Goal: Transaction & Acquisition: Purchase product/service

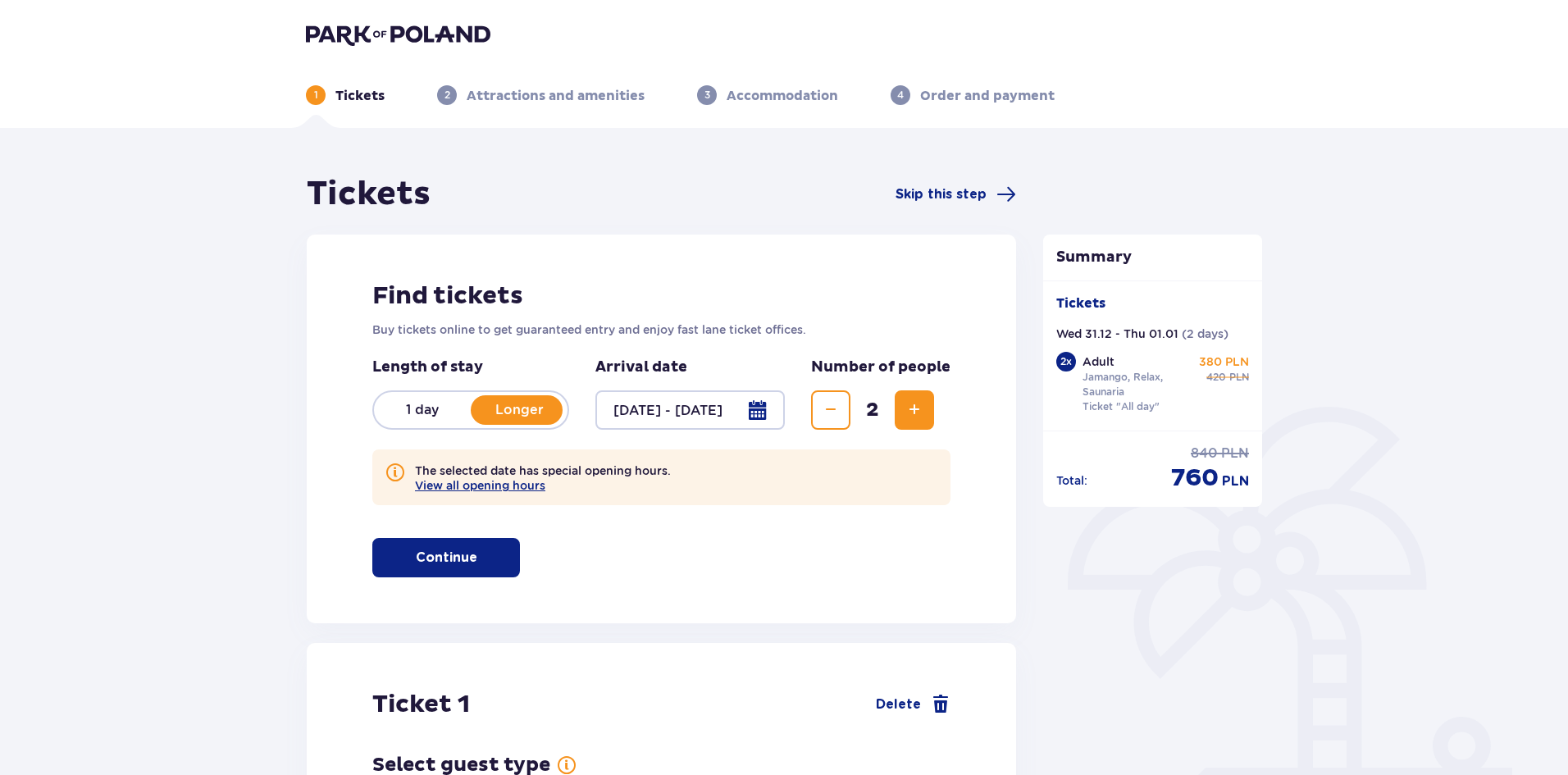
click at [416, 412] on p "1 day" at bounding box center [422, 410] width 96 height 18
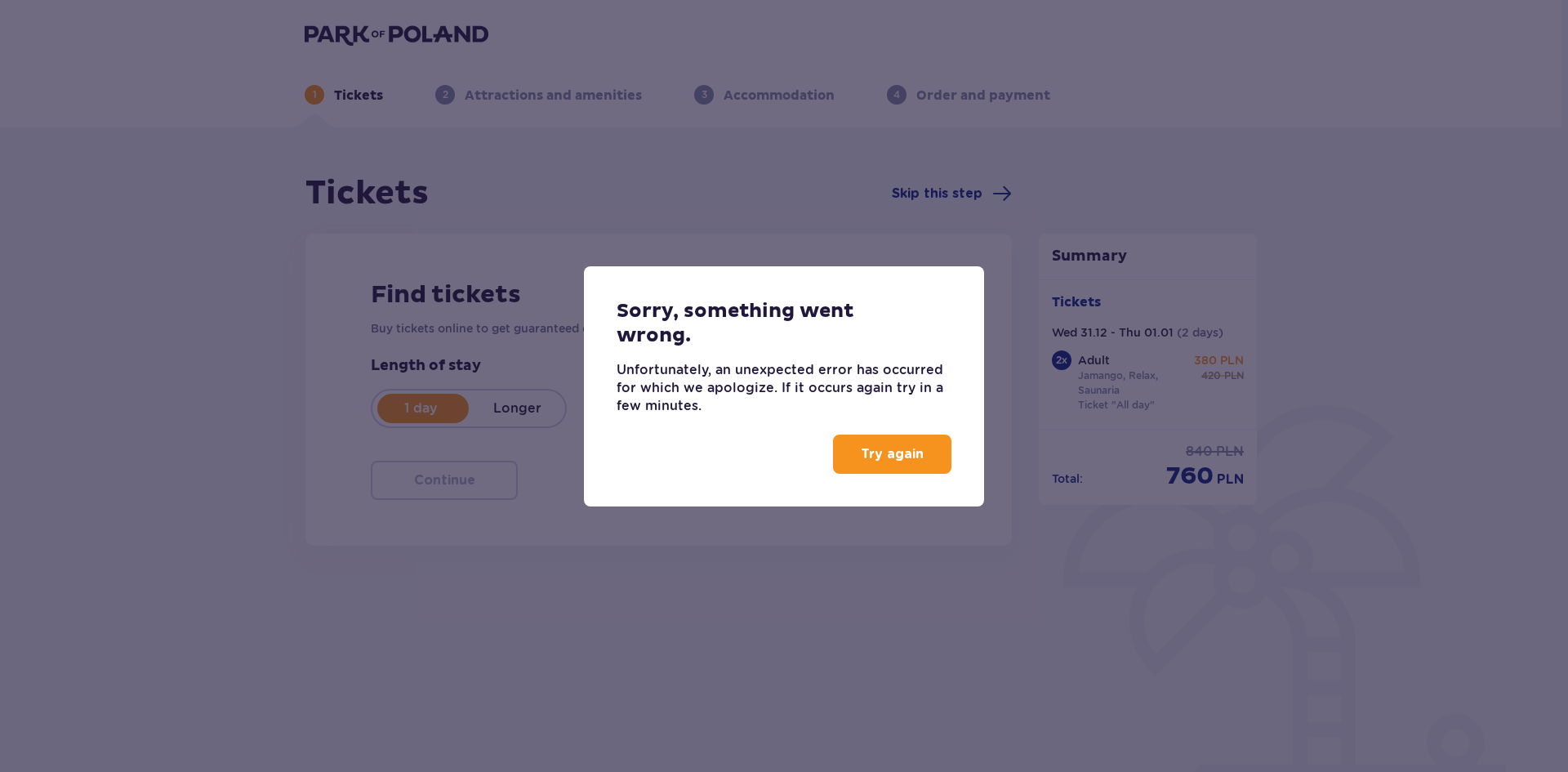
click at [897, 462] on p "Try again" at bounding box center [892, 454] width 63 height 18
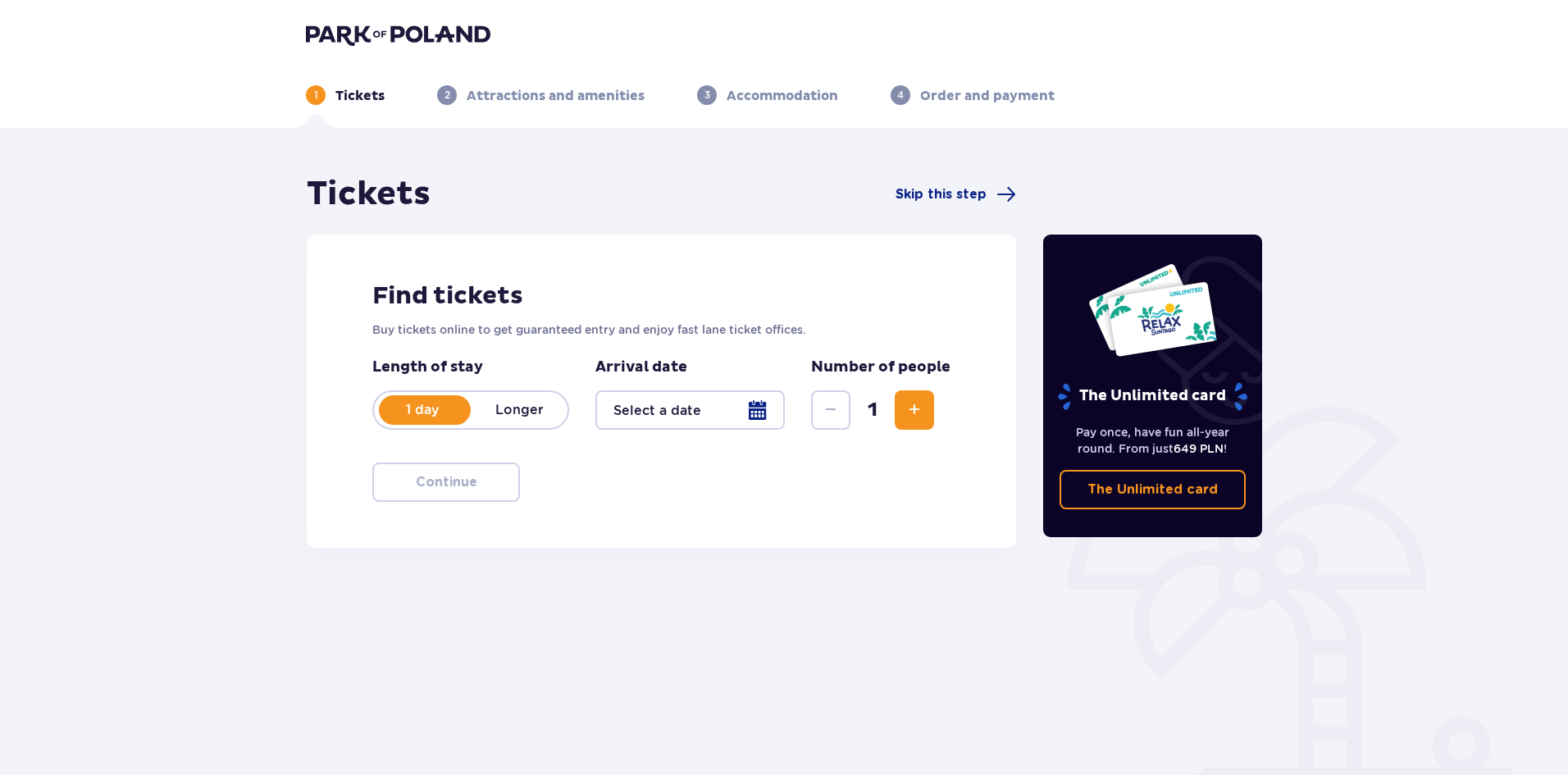
click at [760, 412] on div at bounding box center [690, 410] width 189 height 39
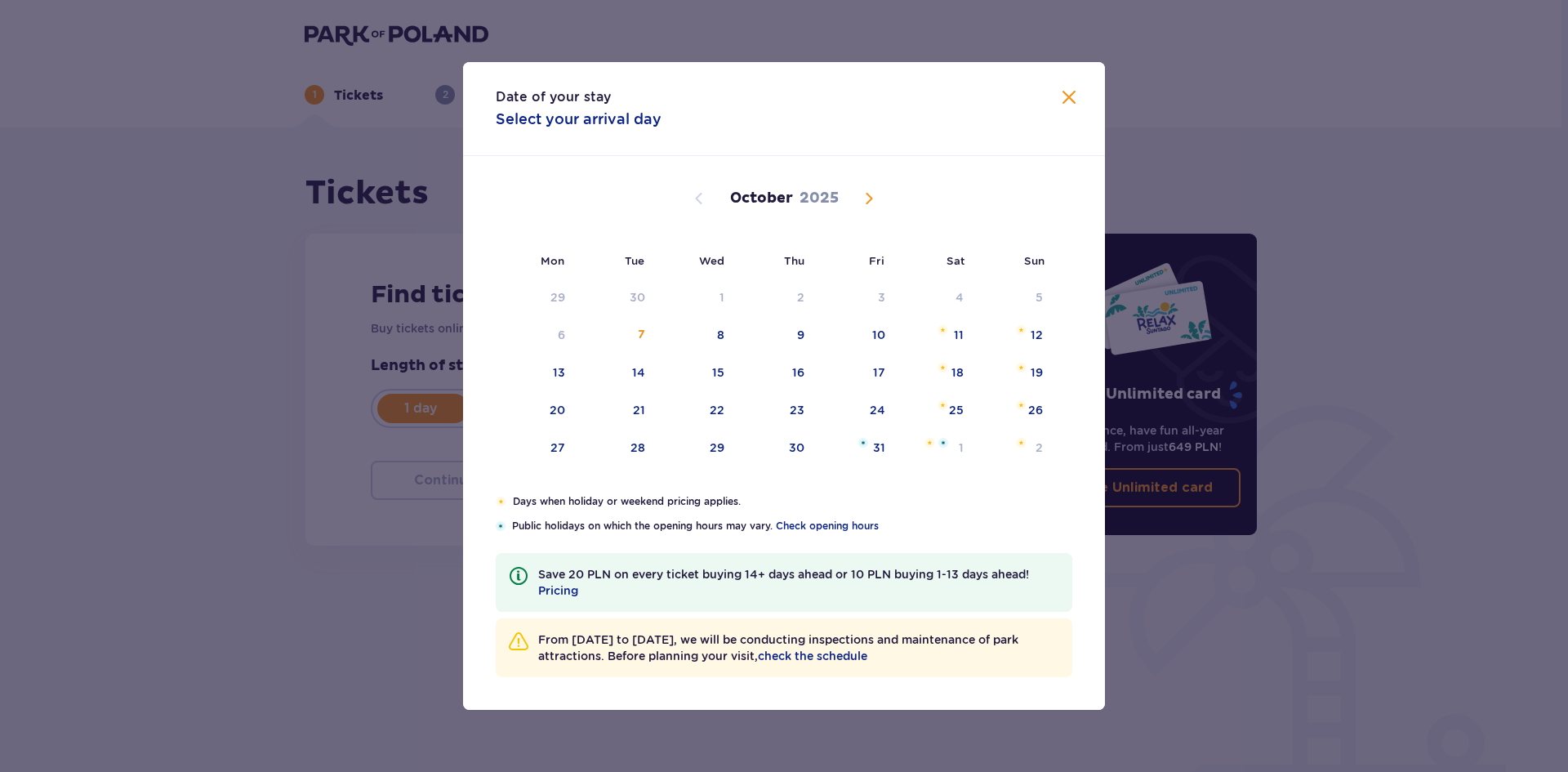
click at [870, 200] on span "Next month" at bounding box center [868, 198] width 20 height 20
click at [565, 374] on div "10" at bounding box center [536, 374] width 81 height 36
type input "[DATE]"
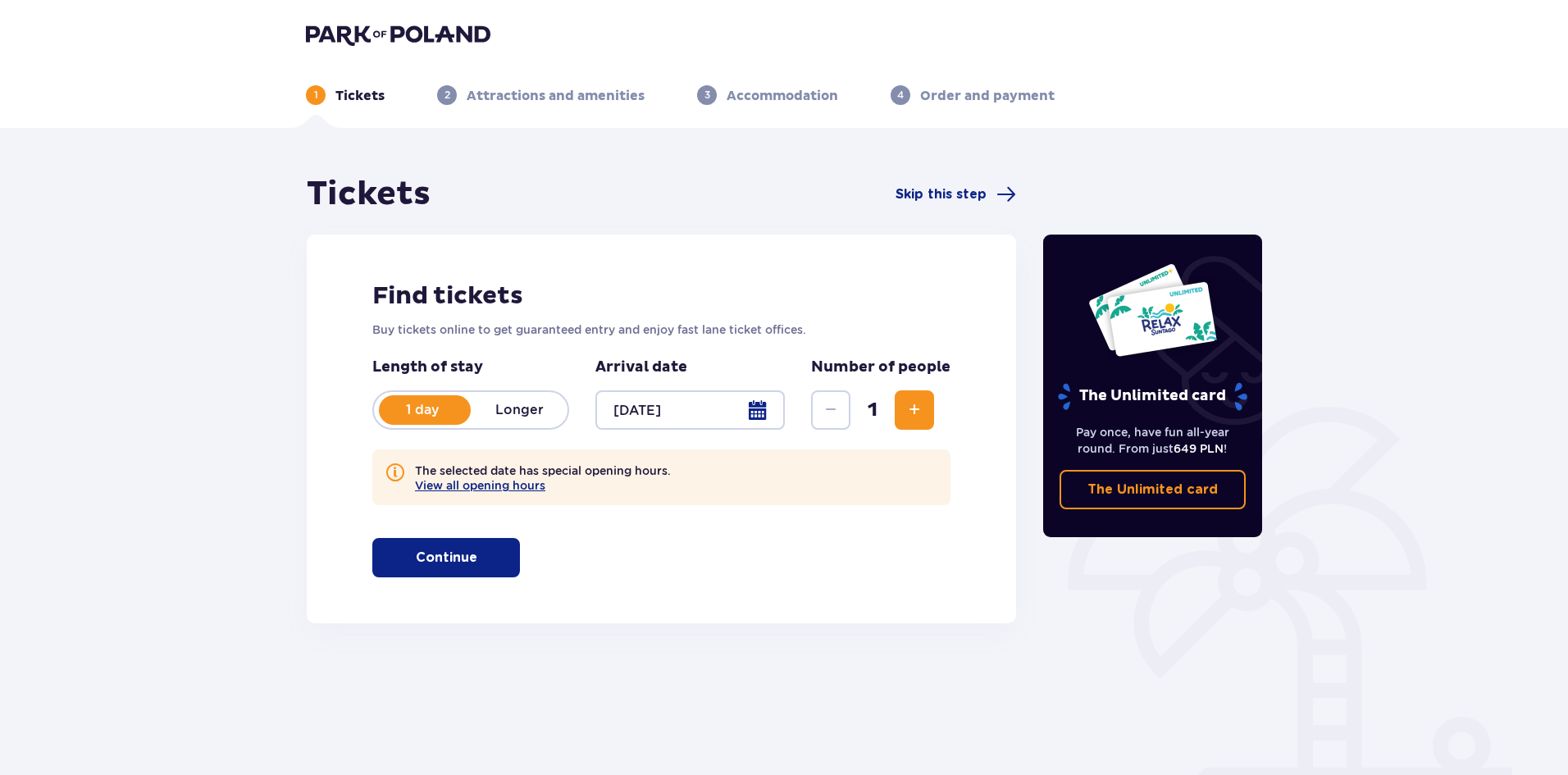
click at [922, 411] on span "Increase" at bounding box center [914, 410] width 20 height 20
click at [480, 569] on button "Continue" at bounding box center [446, 558] width 147 height 39
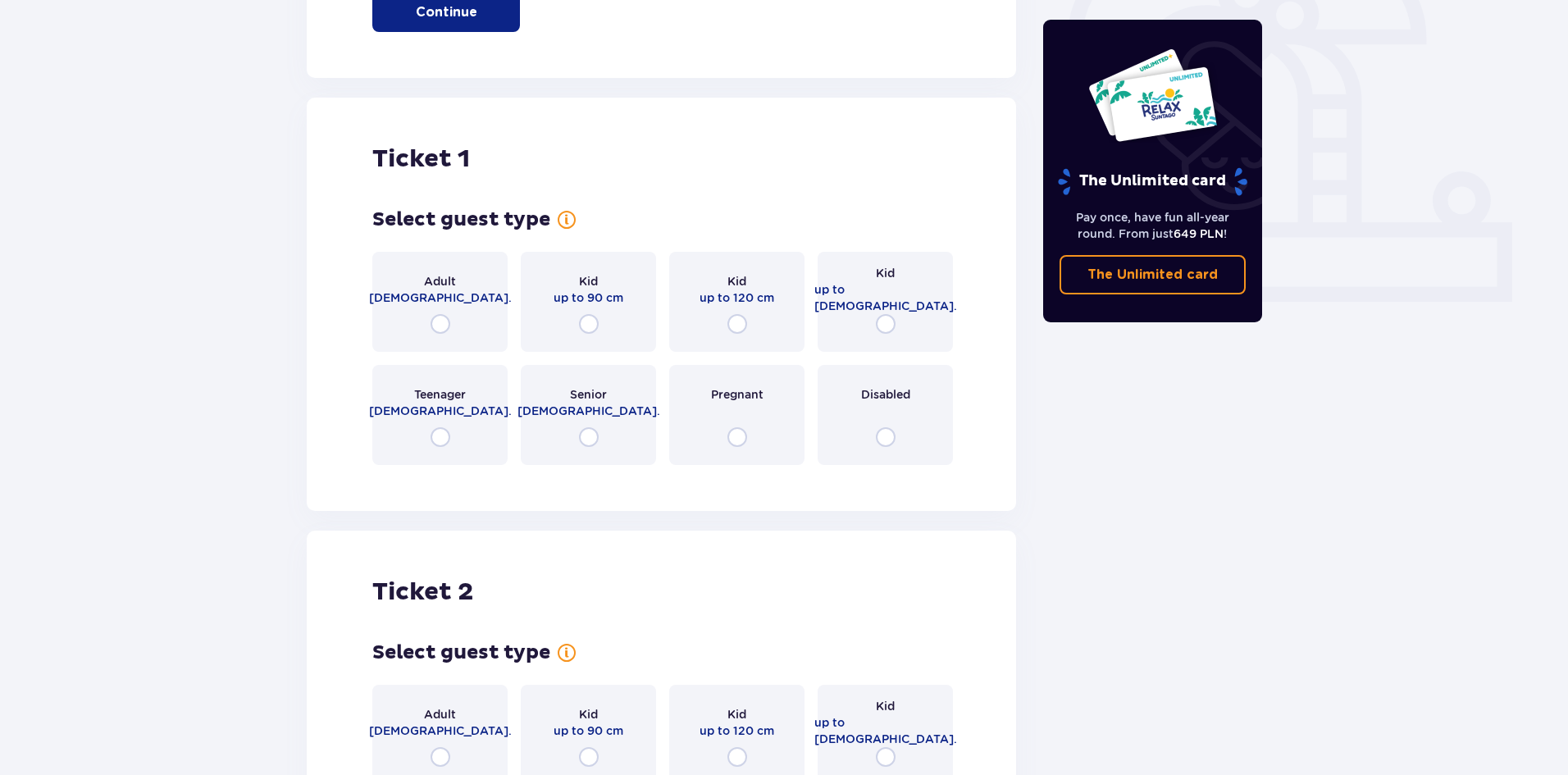
scroll to position [623, 0]
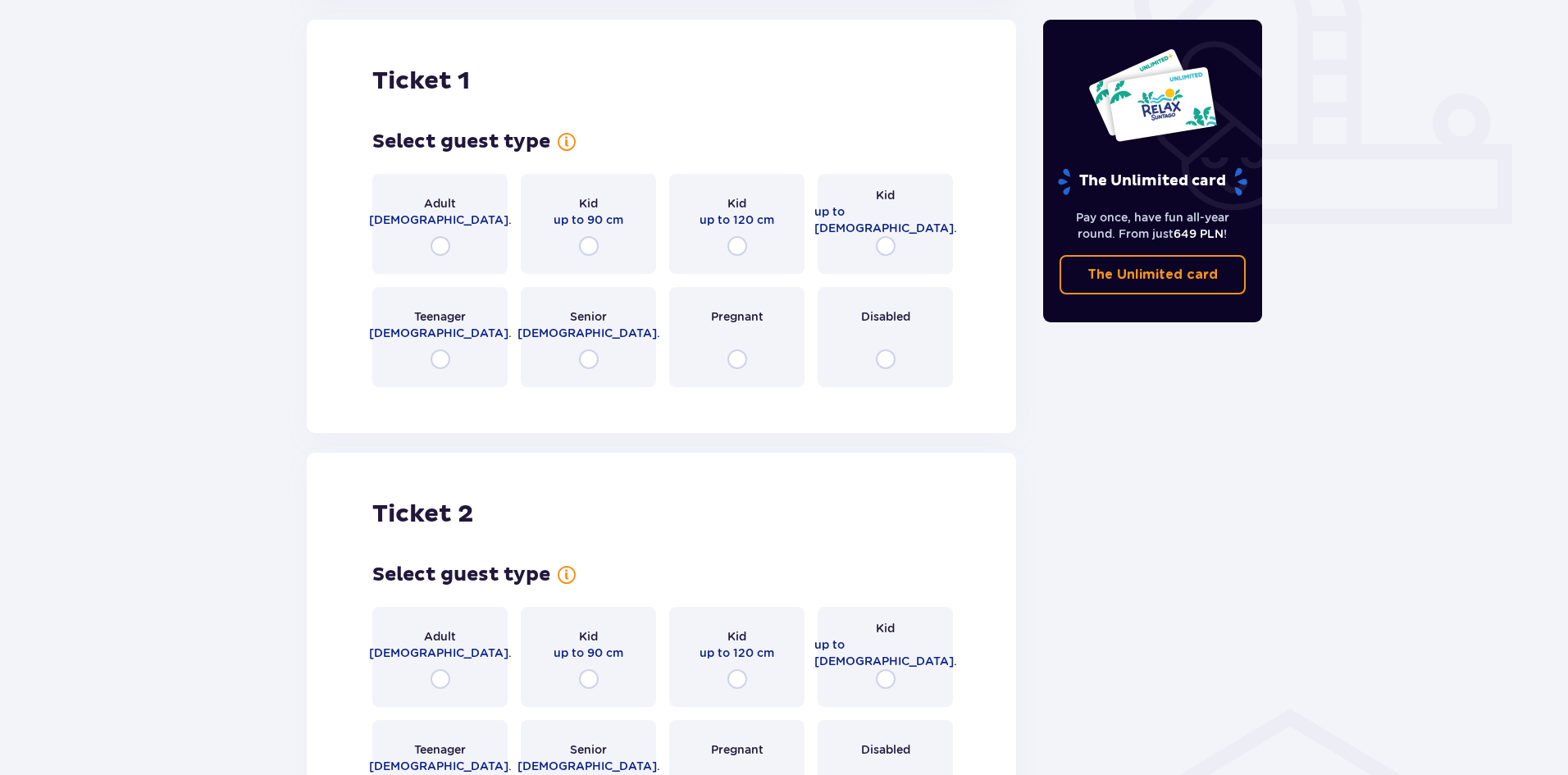
click at [439, 250] on input "radio" at bounding box center [440, 246] width 20 height 20
radio input "true"
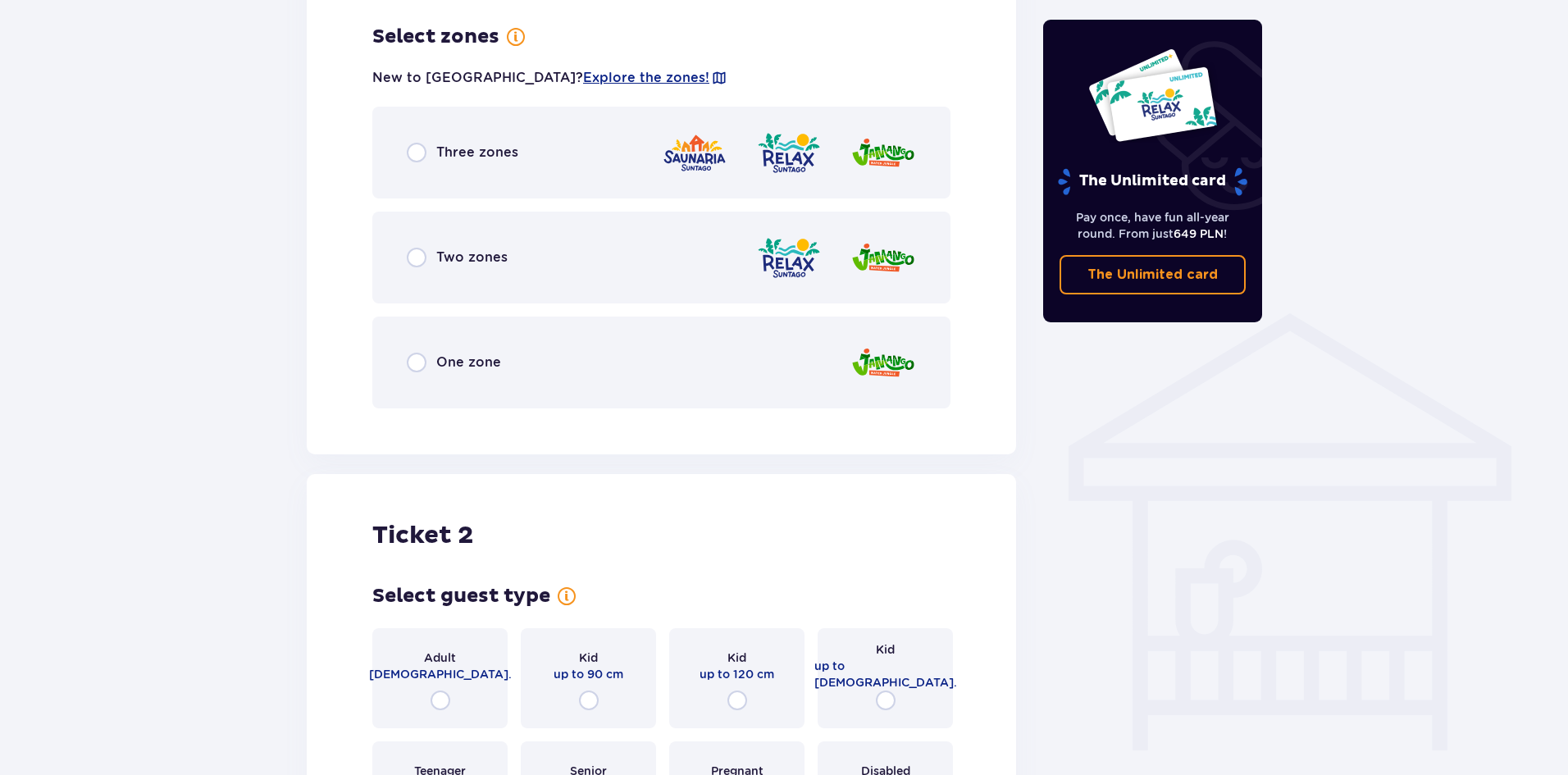
scroll to position [1023, 0]
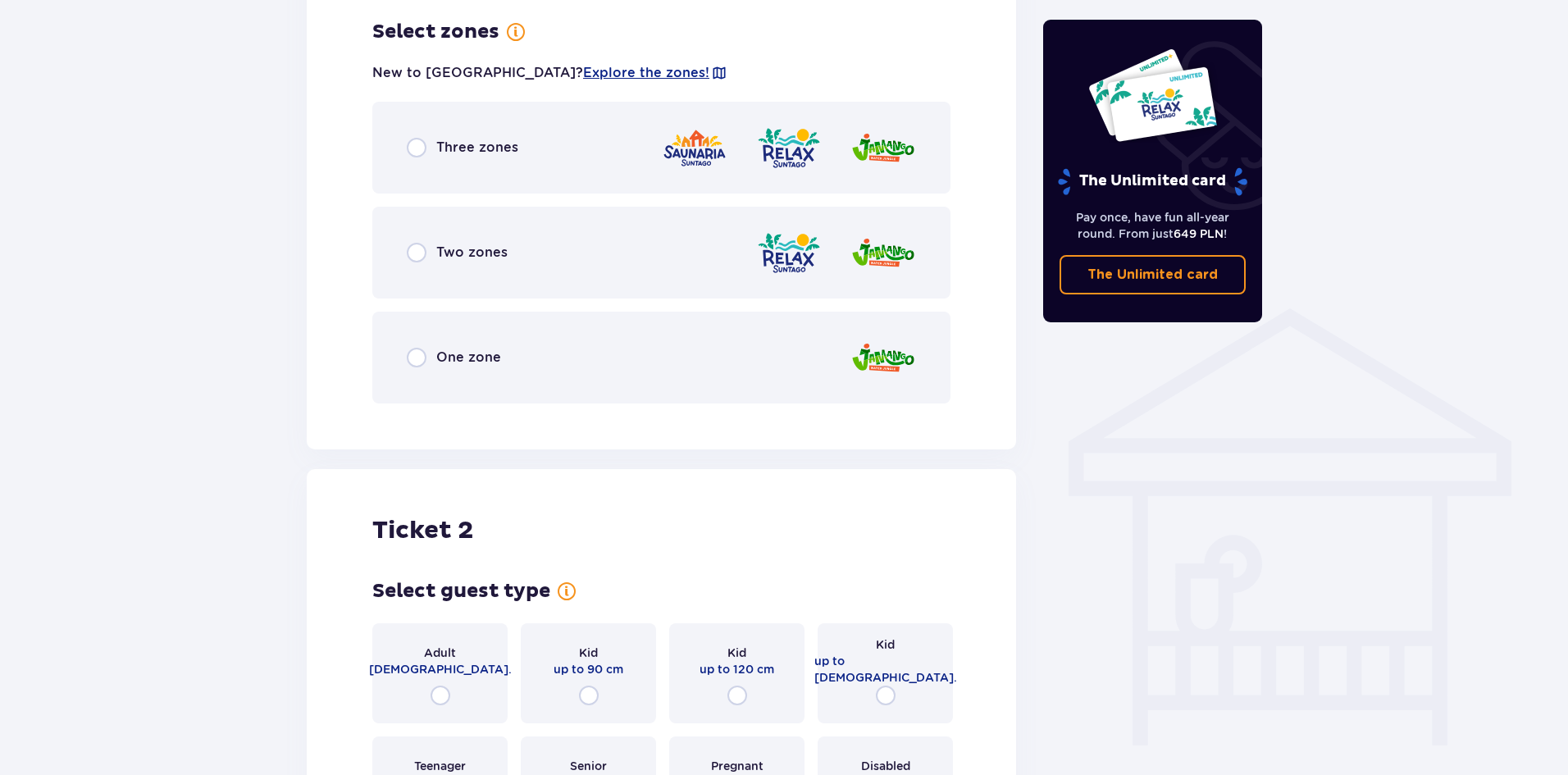
click at [421, 146] on input "radio" at bounding box center [417, 147] width 20 height 20
radio input "true"
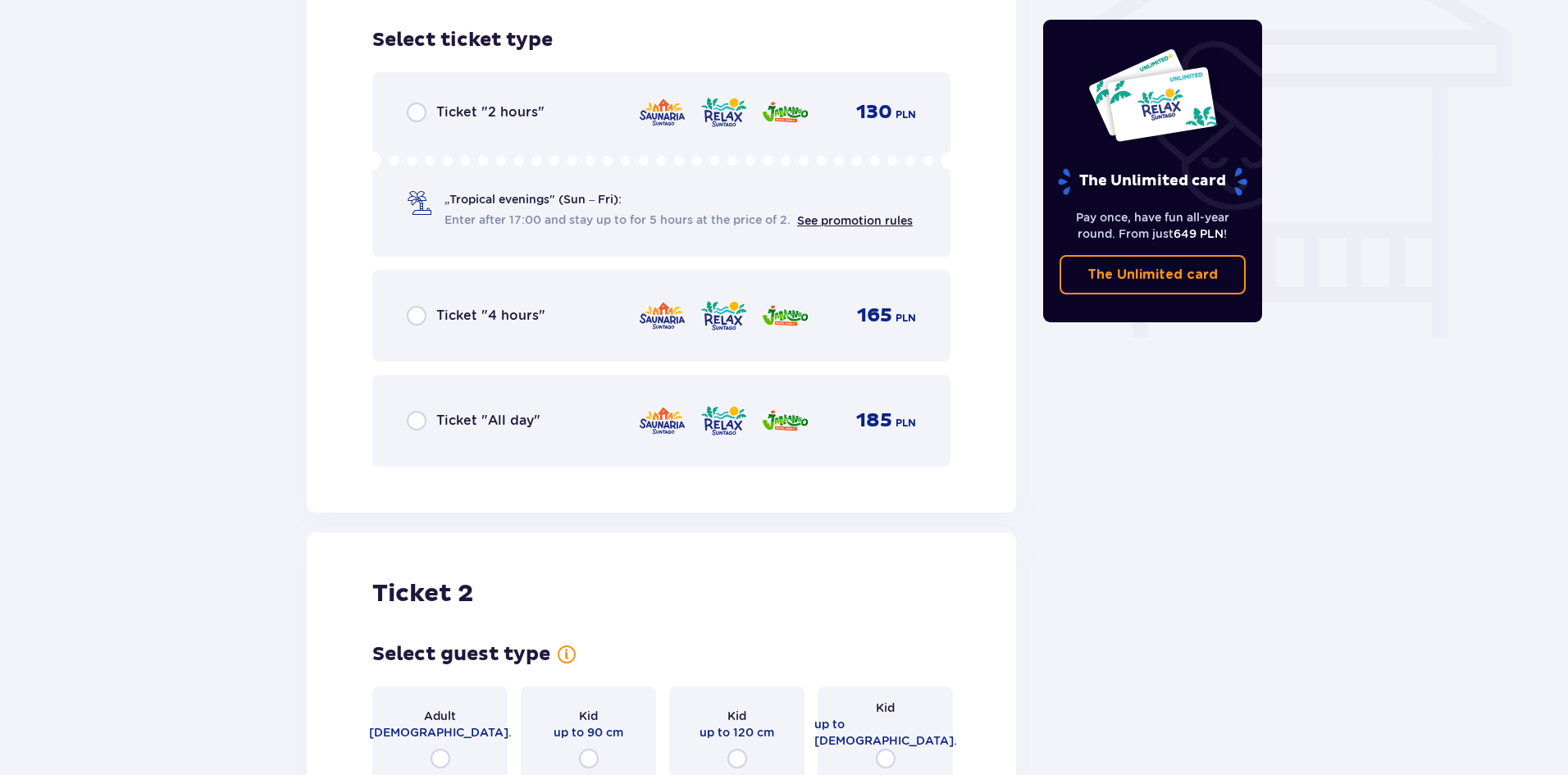
scroll to position [1440, 0]
